Goal: Task Accomplishment & Management: Manage account settings

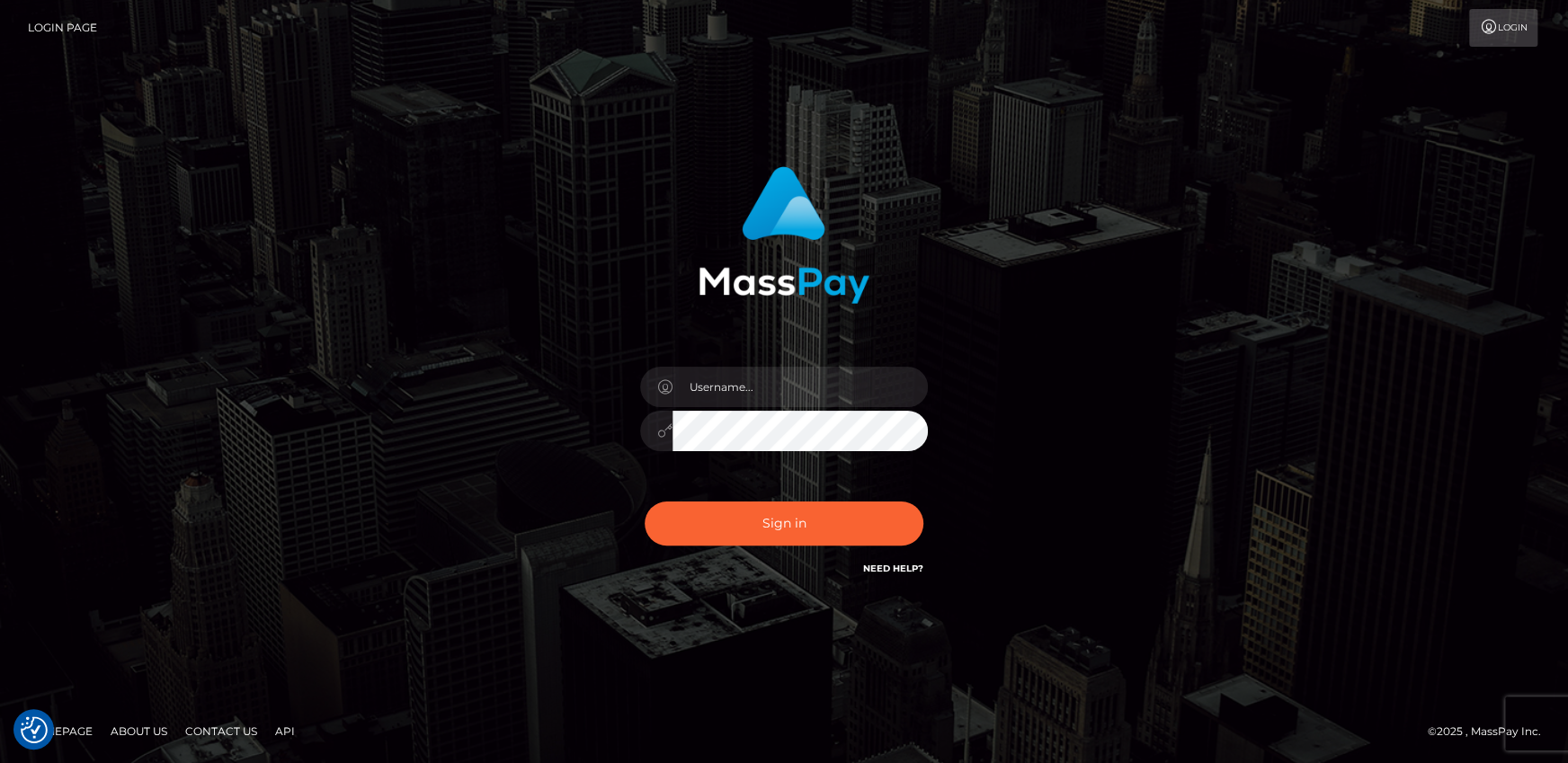
type input "[EMAIL_ADDRESS][DOMAIN_NAME]"
click at [645, 501] on button "Sign in" at bounding box center [784, 523] width 279 height 44
click at [842, 370] on input "text" at bounding box center [800, 386] width 255 height 41
click at [819, 373] on input "text" at bounding box center [800, 386] width 255 height 41
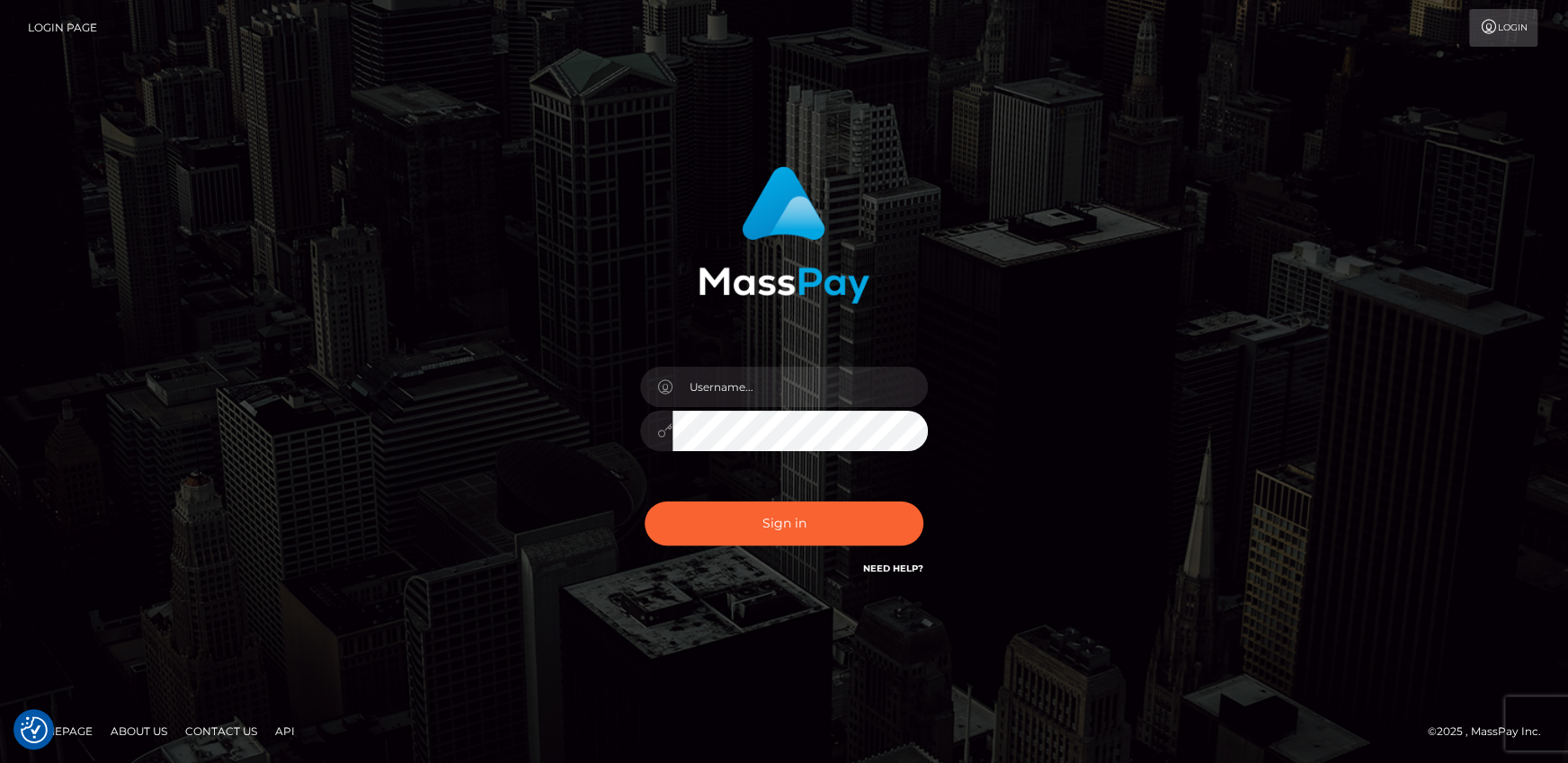
click at [675, 546] on div "Sign in Need Help?" at bounding box center [784, 530] width 314 height 80
click at [708, 489] on div "Sign in" at bounding box center [784, 373] width 472 height 440
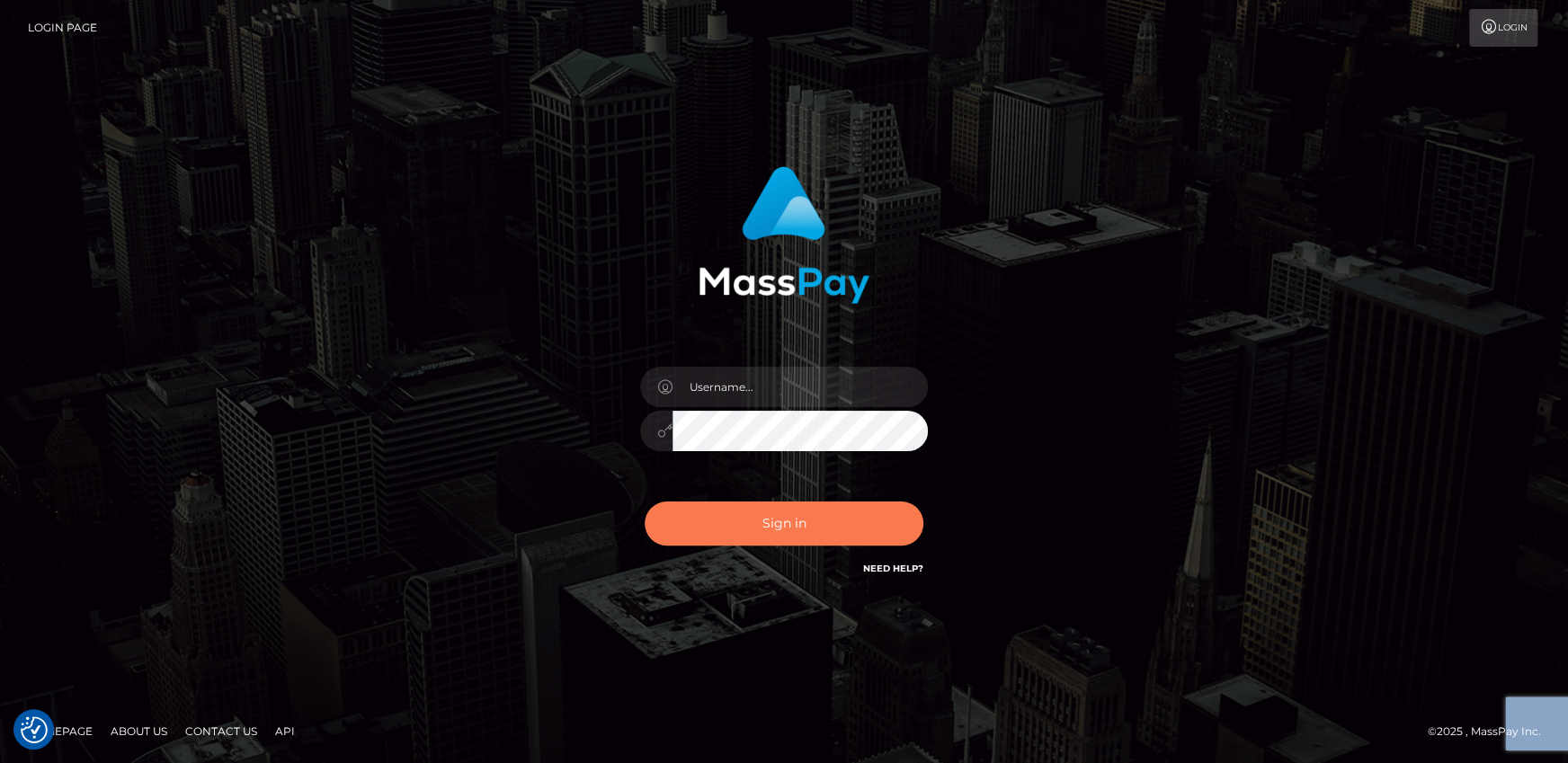
click at [726, 521] on button "Sign in" at bounding box center [784, 523] width 279 height 44
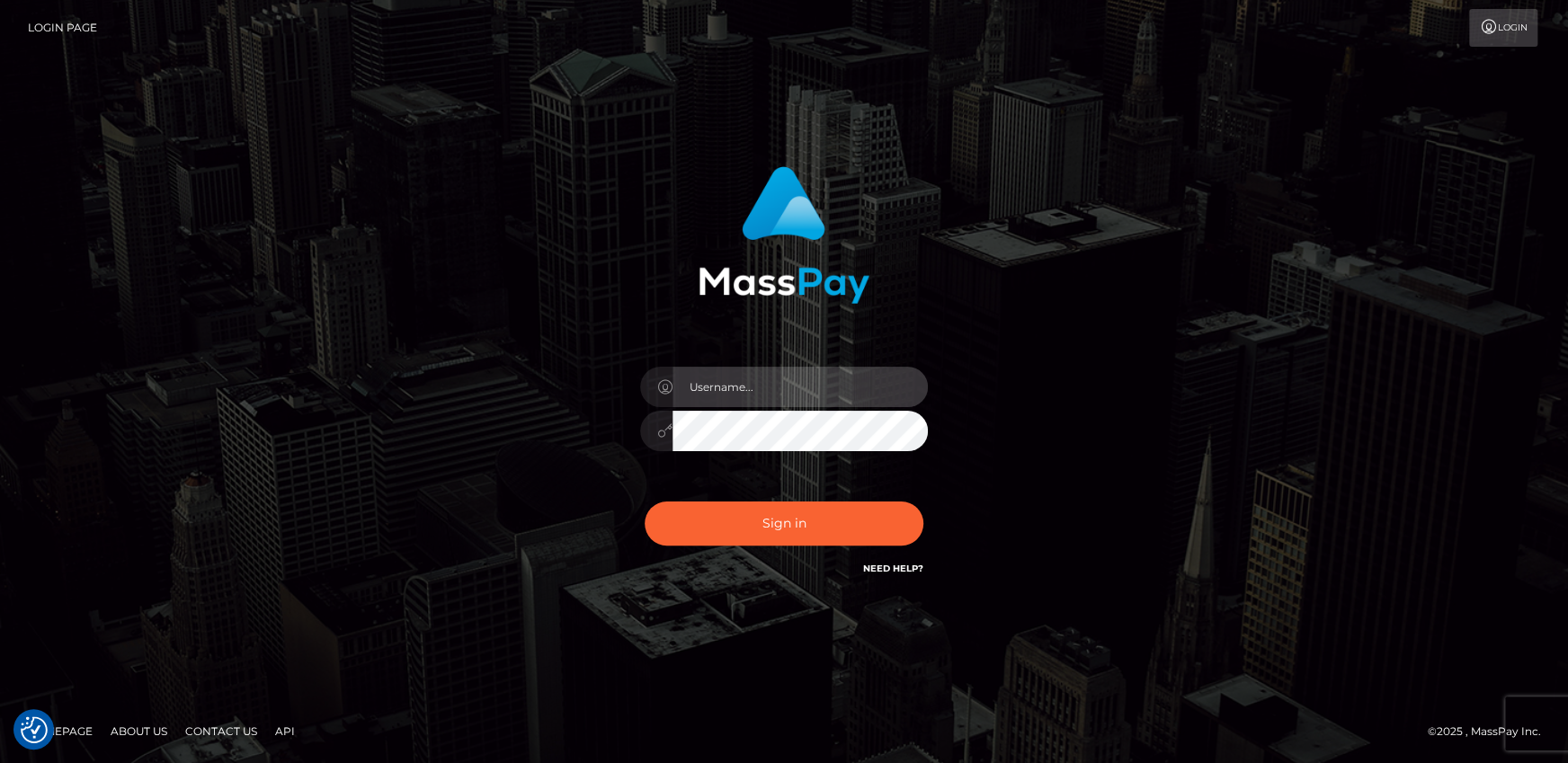
click at [781, 382] on input "text" at bounding box center [800, 386] width 255 height 41
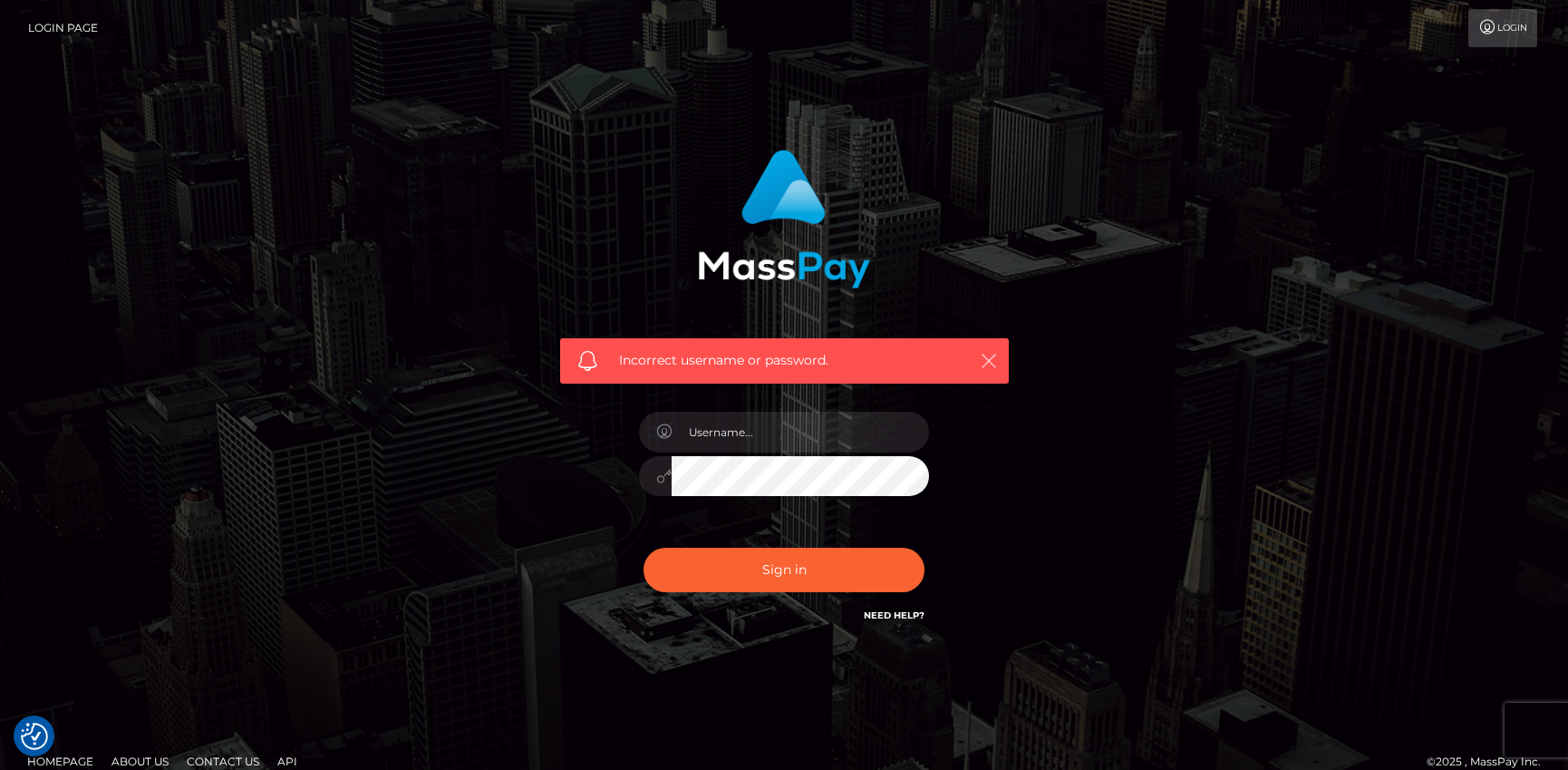
click at [995, 356] on icon "button" at bounding box center [989, 361] width 18 height 18
click at [746, 452] on div at bounding box center [784, 467] width 317 height 139
click at [747, 435] on input "text" at bounding box center [800, 432] width 257 height 41
click at [986, 374] on div "Incorrect username or password." at bounding box center [784, 360] width 449 height 45
click at [984, 366] on icon "button" at bounding box center [989, 361] width 18 height 18
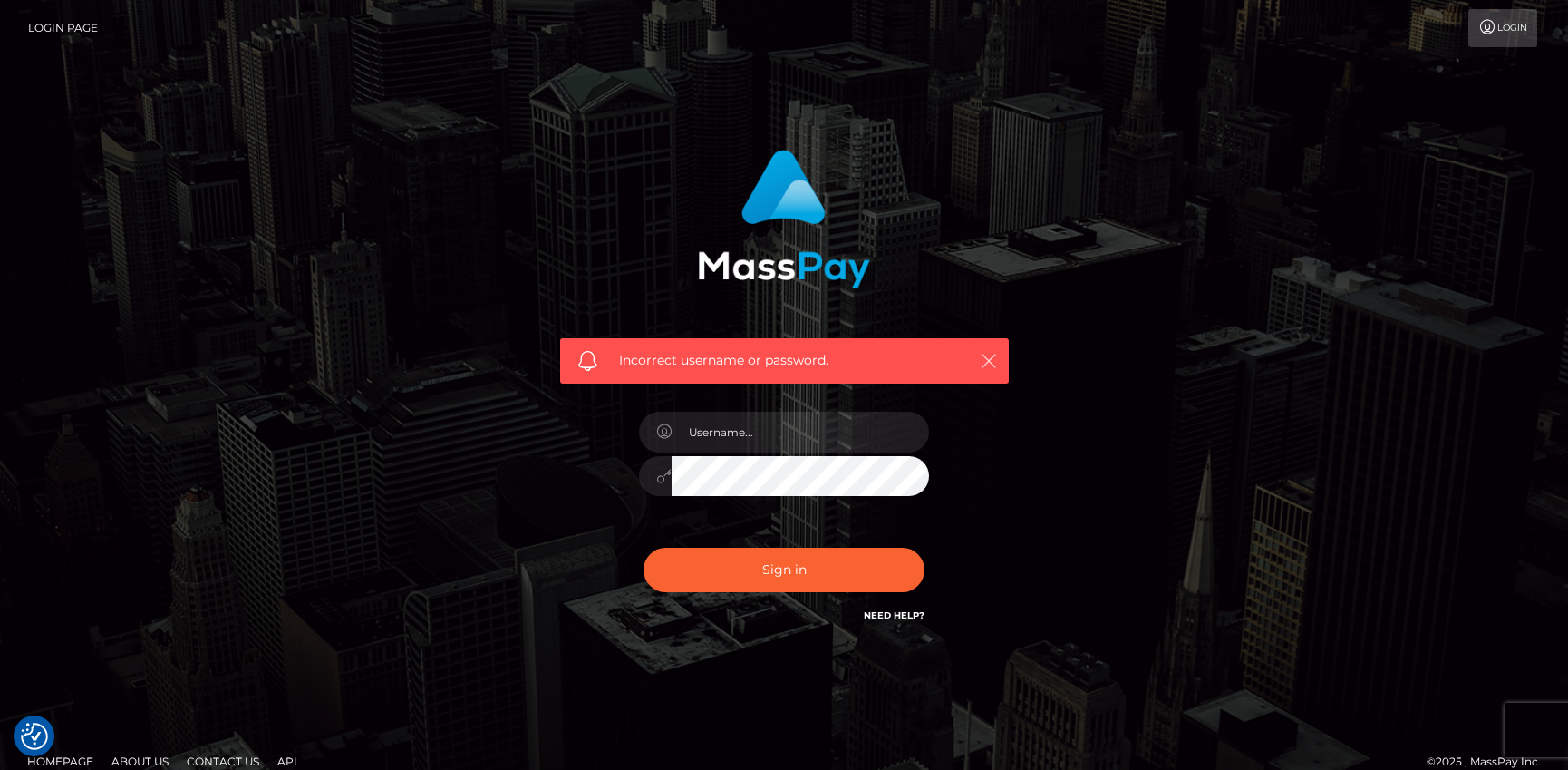
click at [995, 359] on icon "button" at bounding box center [989, 361] width 18 height 18
click at [992, 360] on icon "button" at bounding box center [989, 361] width 18 height 18
click at [737, 419] on input "text" at bounding box center [800, 432] width 257 height 41
click at [737, 420] on input "text" at bounding box center [800, 432] width 257 height 41
click at [762, 430] on input "text" at bounding box center [800, 432] width 257 height 41
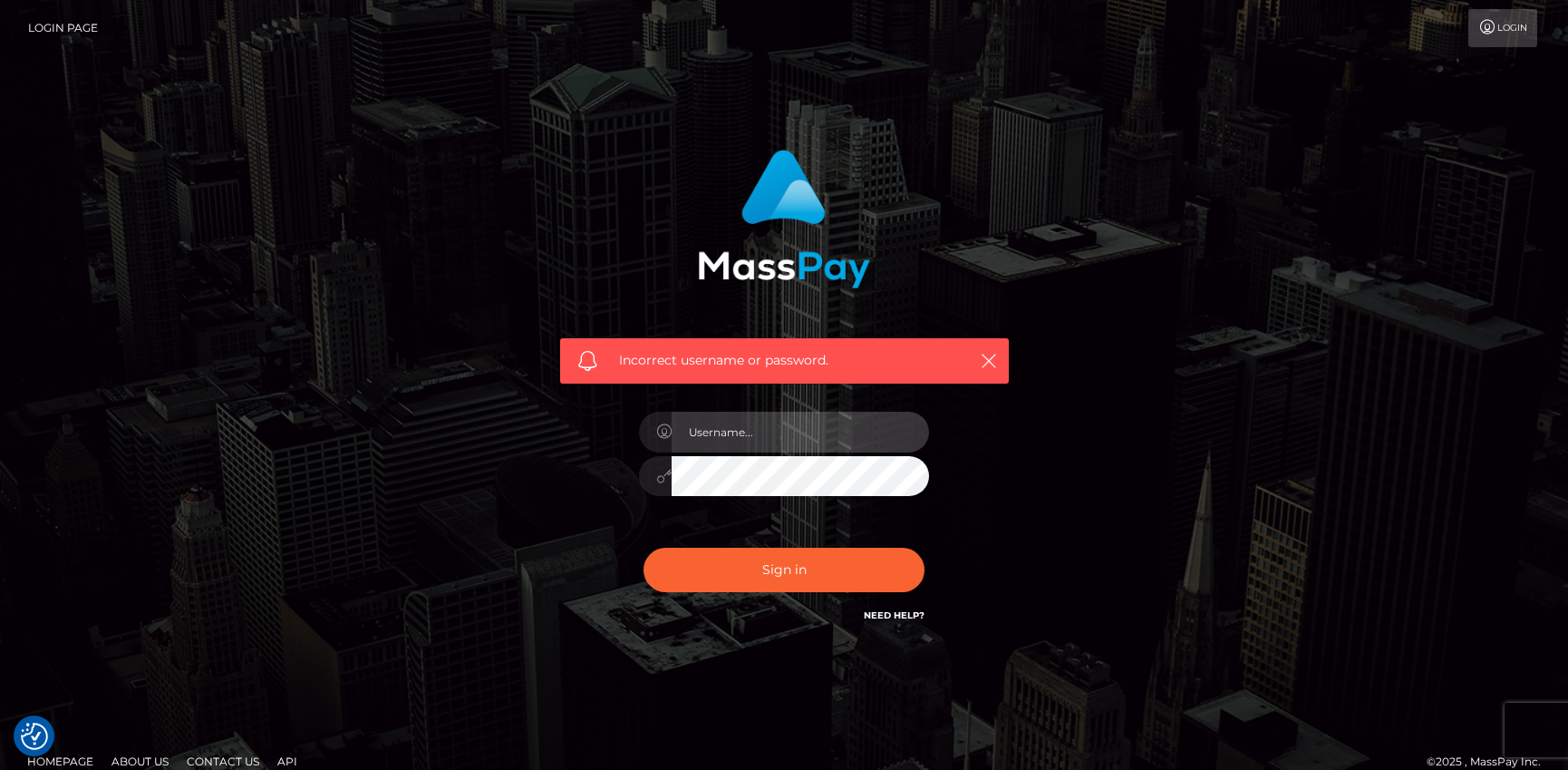
type input "andy.wowcan"
click at [643, 548] on button "Sign in" at bounding box center [784, 570] width 281 height 45
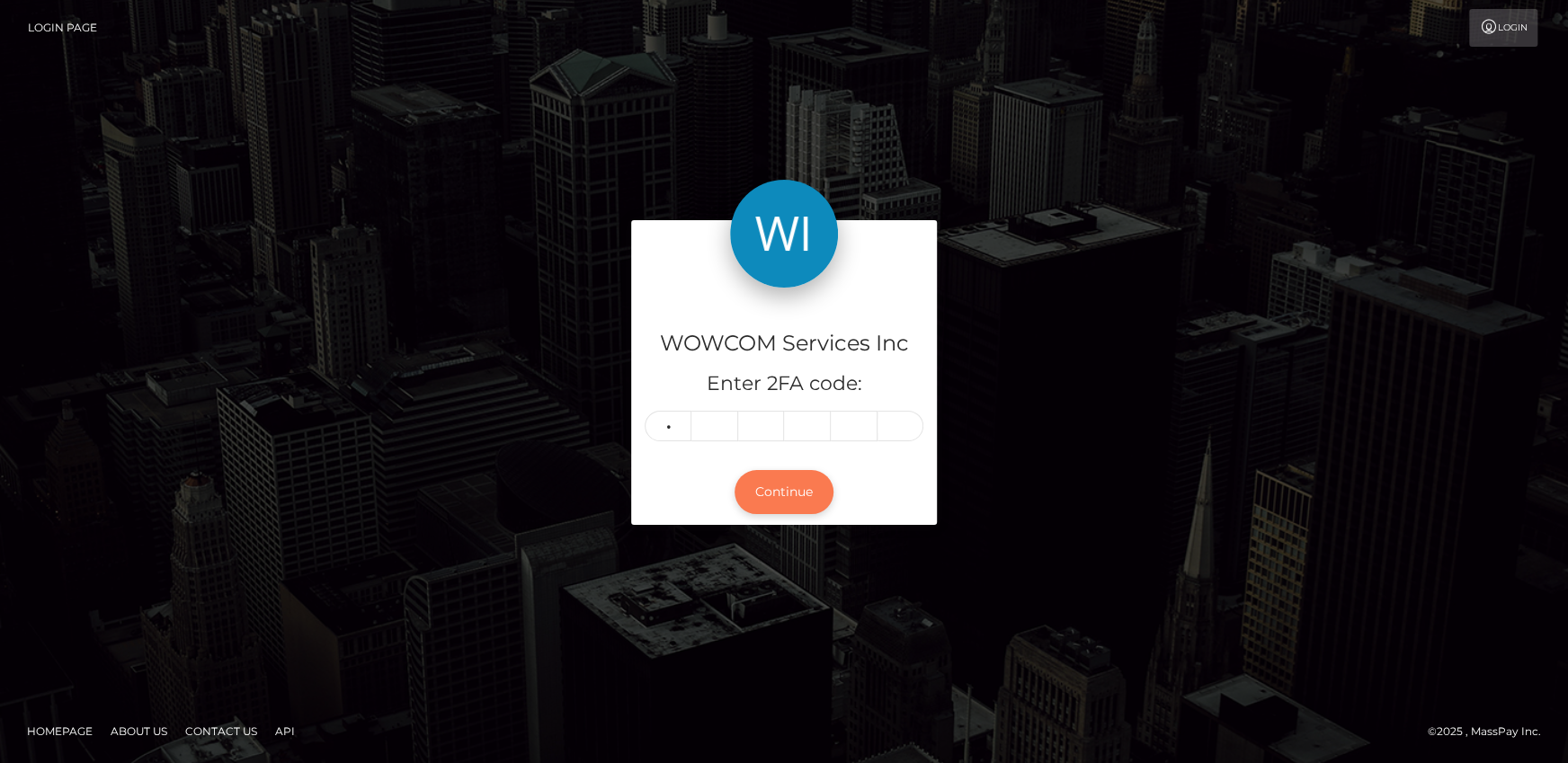
type input "0"
type input "2"
type input "0"
type input "2"
type input "5"
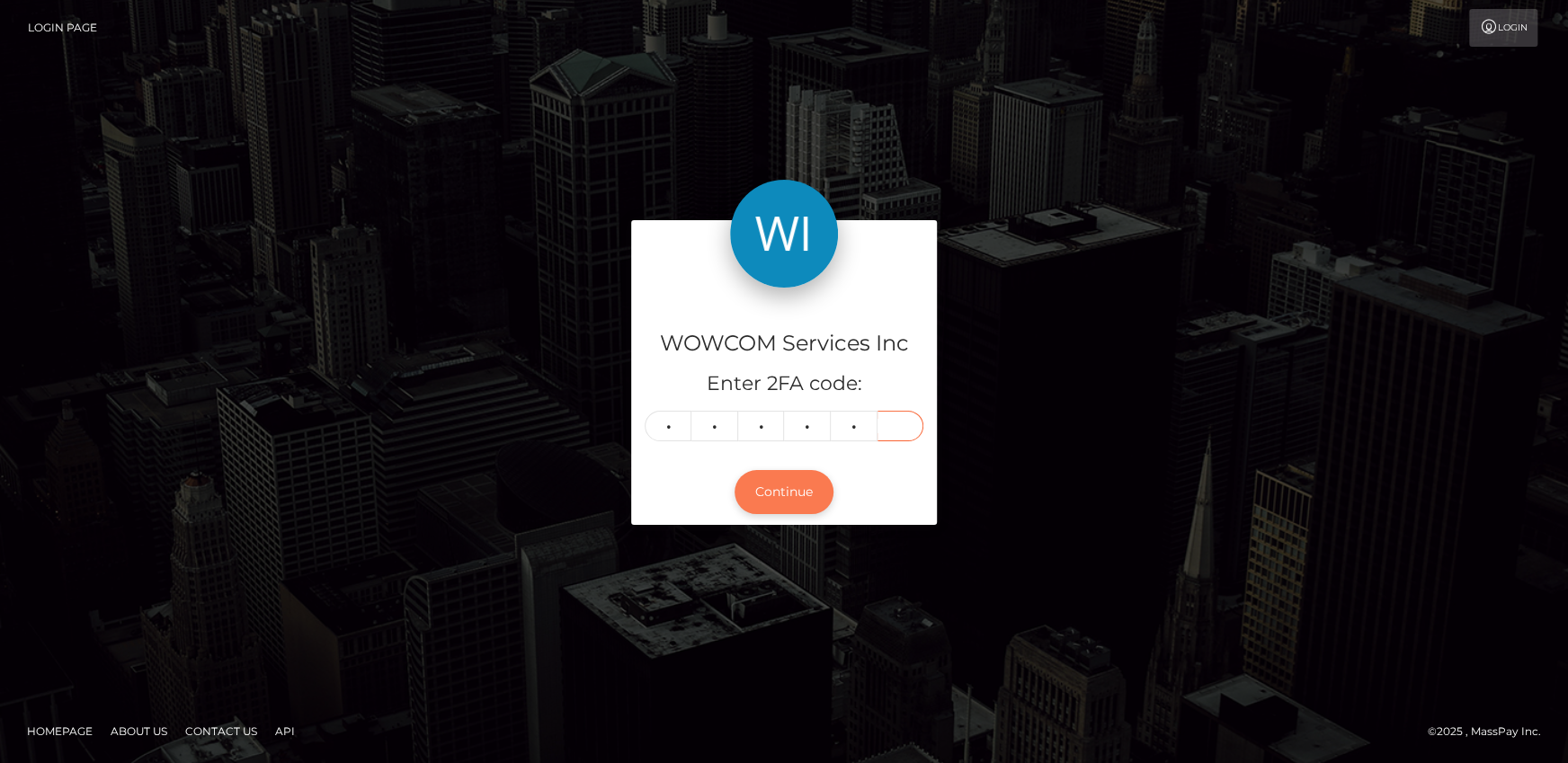
type input "4"
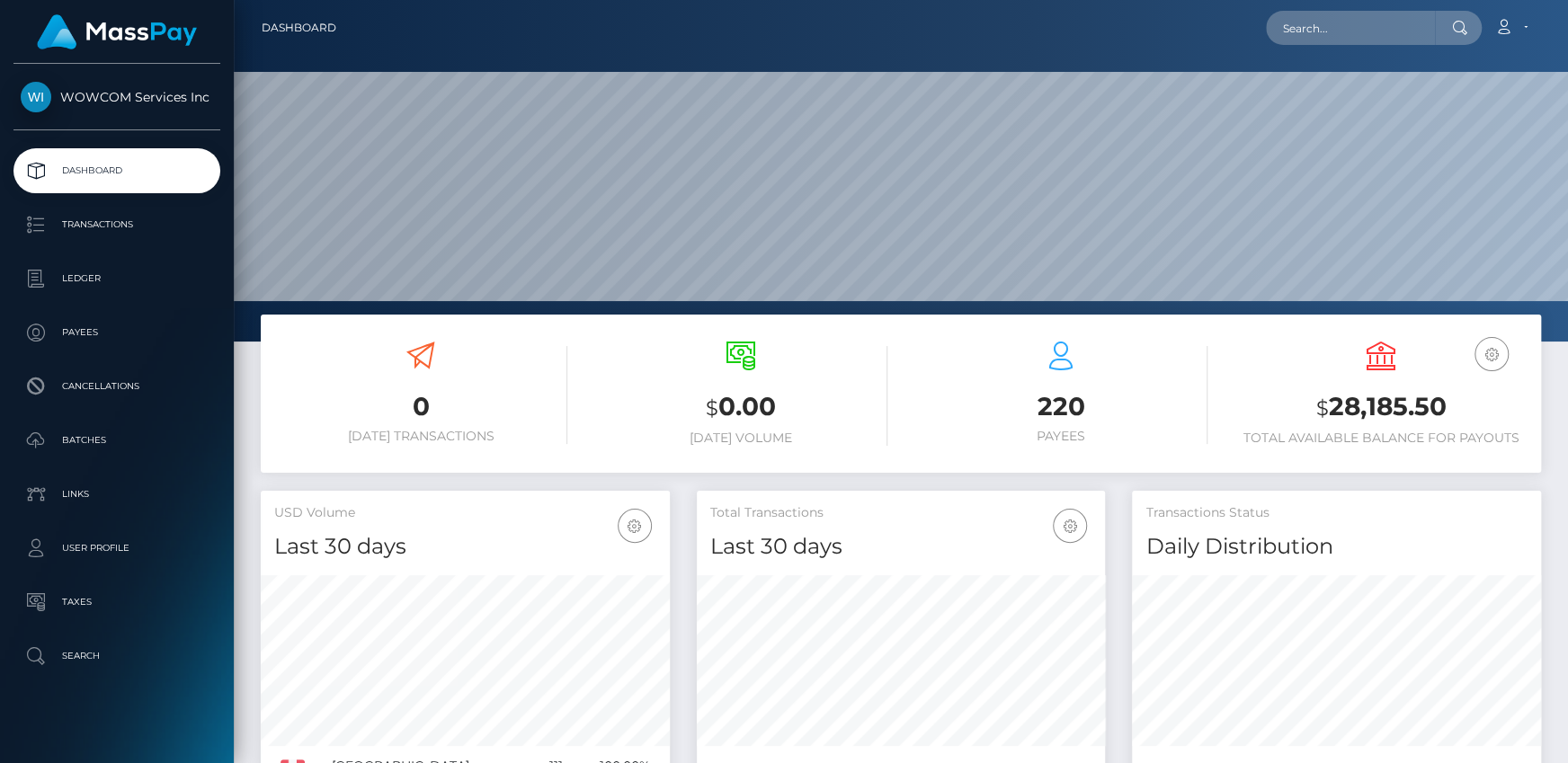
scroll to position [318, 408]
drag, startPoint x: 1331, startPoint y: 404, endPoint x: 1483, endPoint y: 401, distance: 152.0
click at [1483, 401] on h3 "$ 28,185.50" at bounding box center [1380, 407] width 293 height 37
copy h3 "28,185.50"
click at [1513, 21] on link "Account" at bounding box center [1511, 28] width 53 height 38
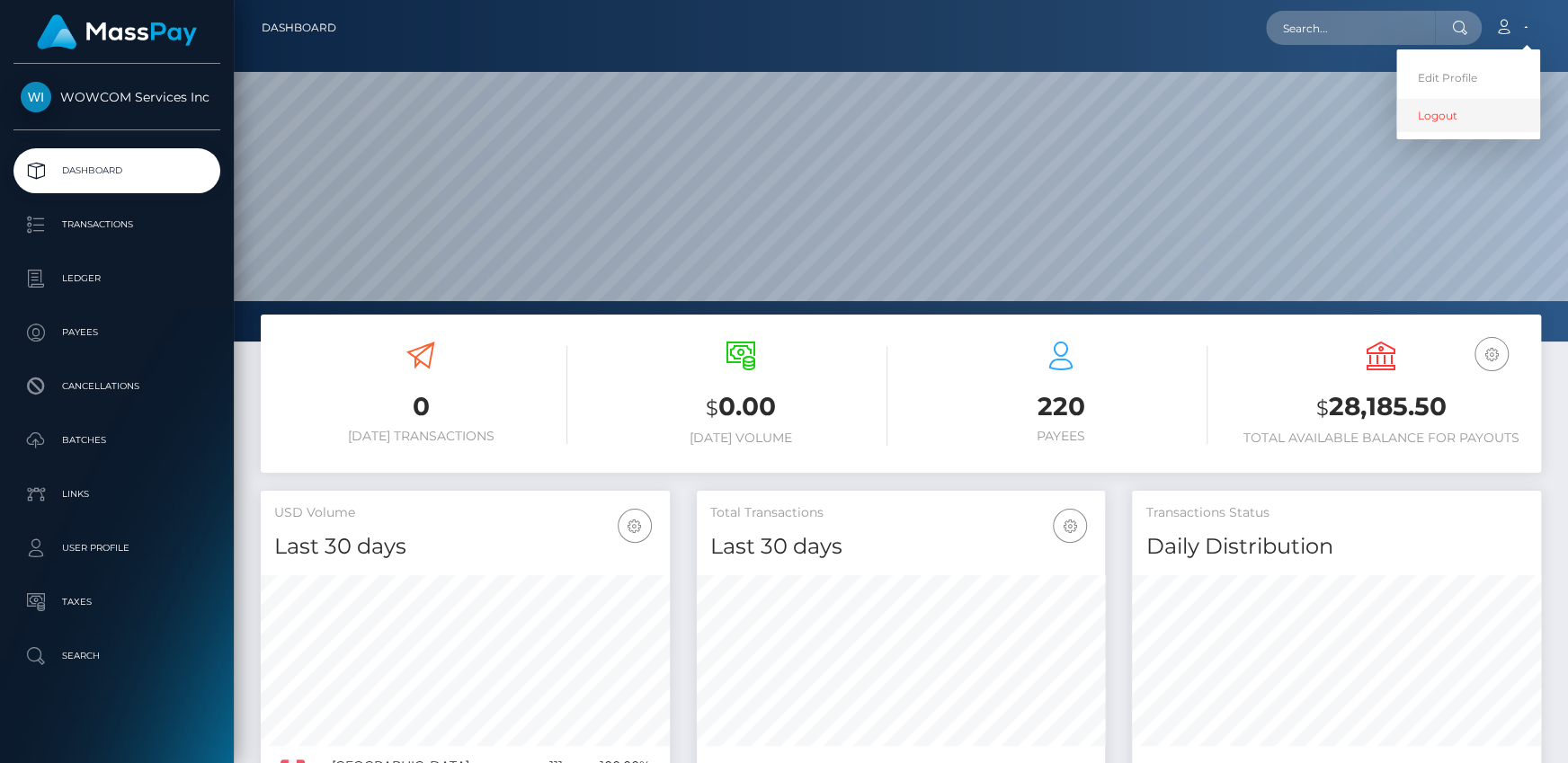
click at [1450, 104] on link "Logout" at bounding box center [1467, 116] width 143 height 34
